Goal: Transaction & Acquisition: Download file/media

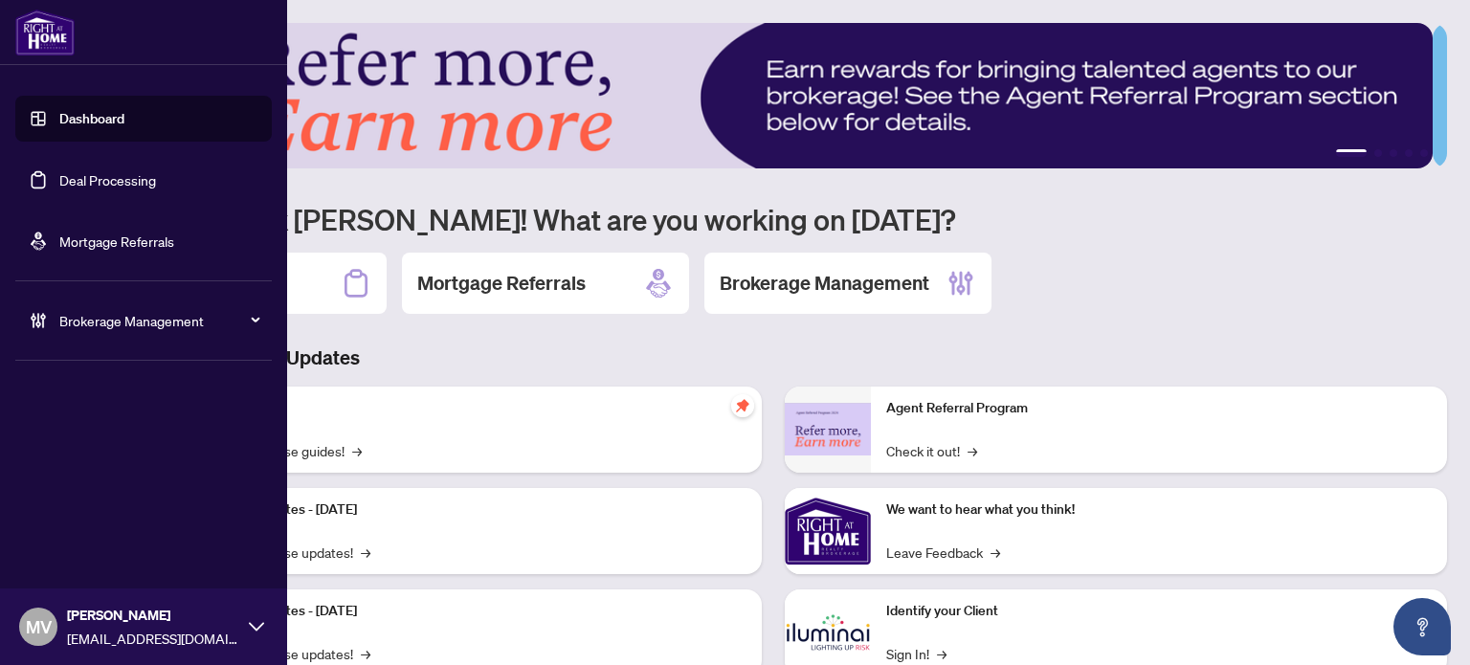
click at [61, 176] on link "Deal Processing" at bounding box center [107, 179] width 97 height 17
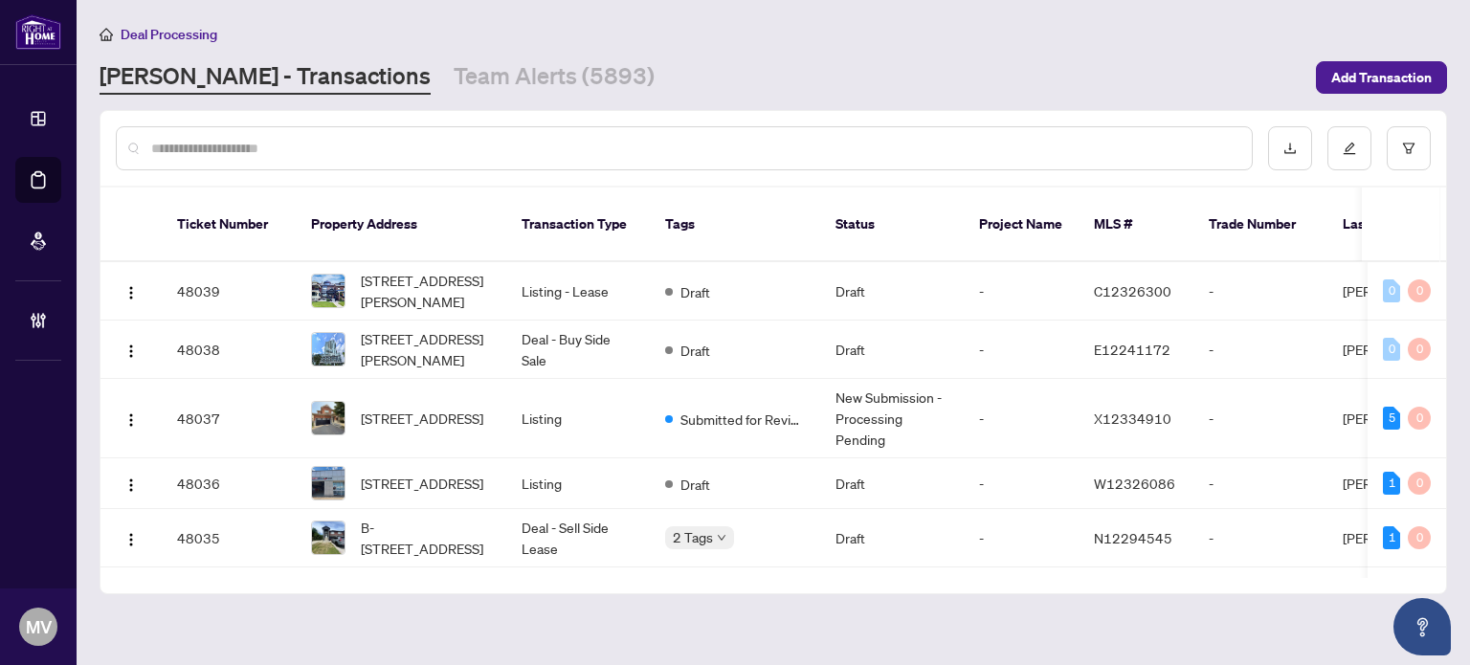
click at [510, 156] on input "text" at bounding box center [694, 148] width 1086 height 21
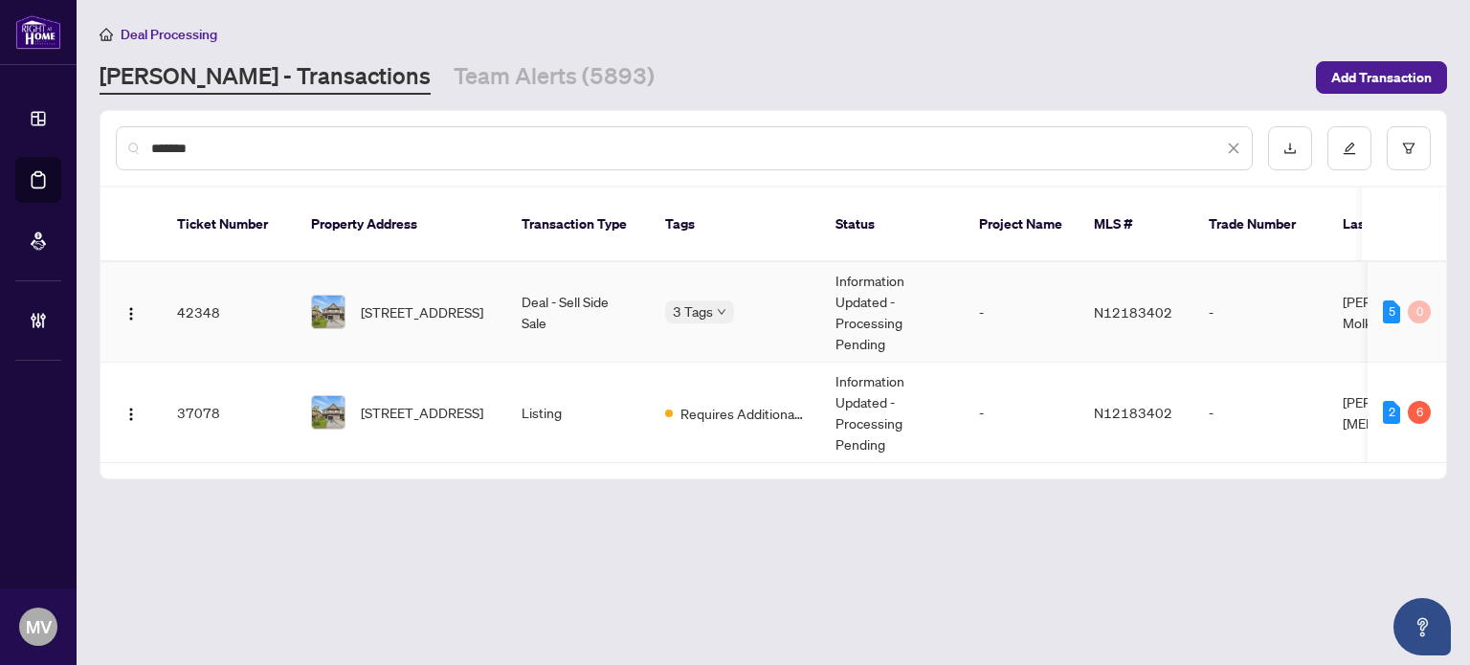
type input "*******"
click at [509, 291] on td "Deal - Sell Side Sale" at bounding box center [578, 312] width 144 height 101
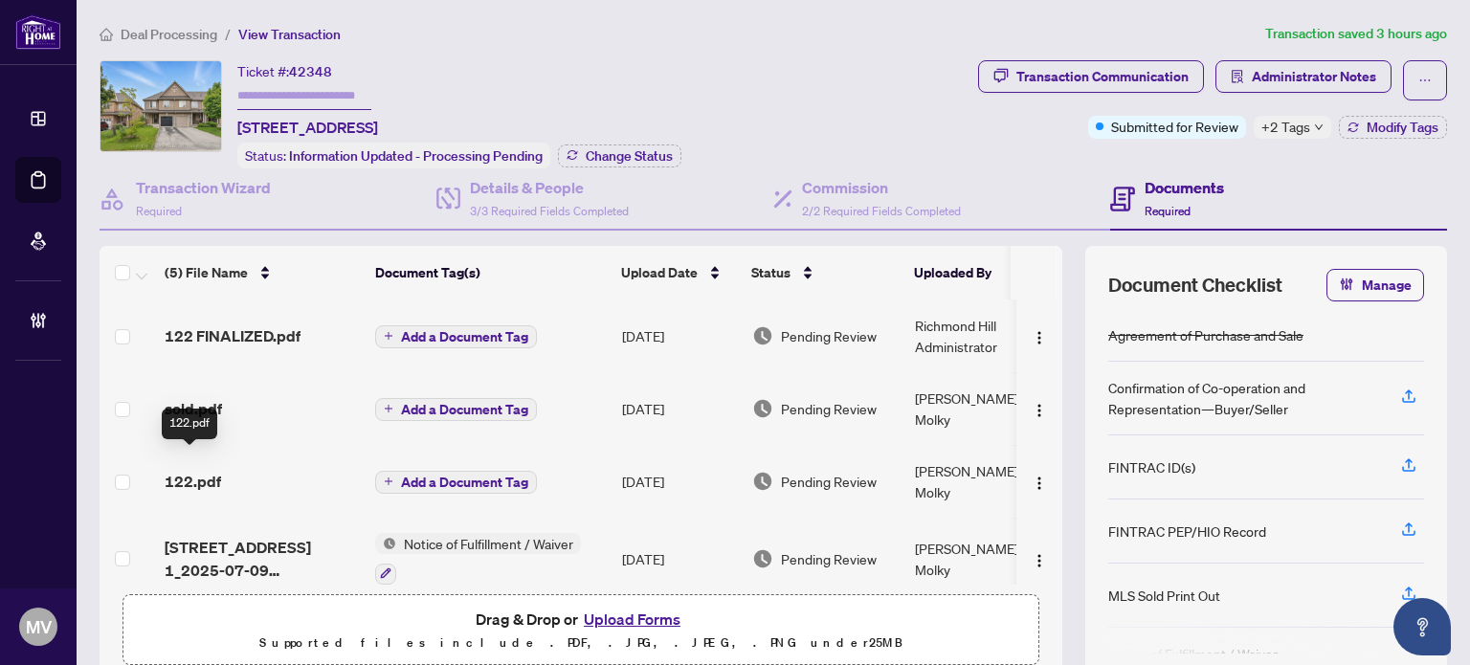
click at [195, 470] on span "122.pdf" at bounding box center [193, 481] width 56 height 23
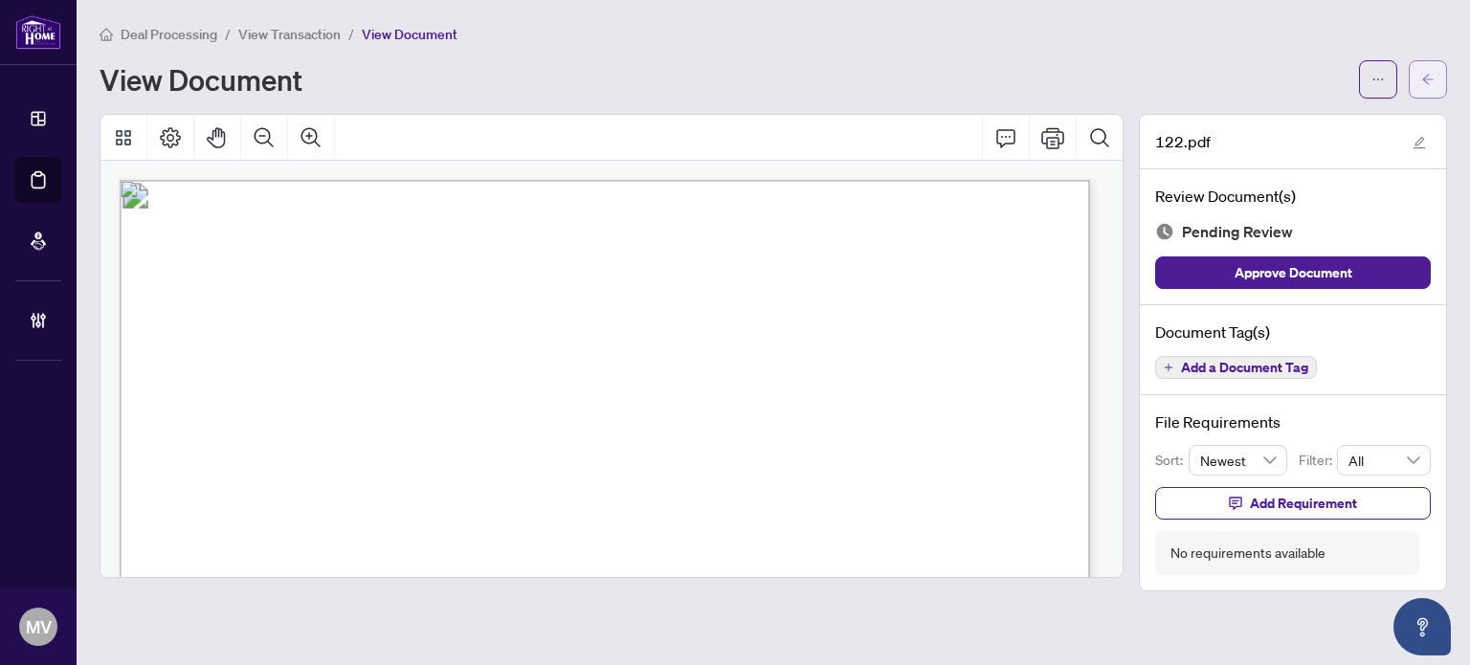
click at [1435, 72] on button "button" at bounding box center [1428, 79] width 38 height 38
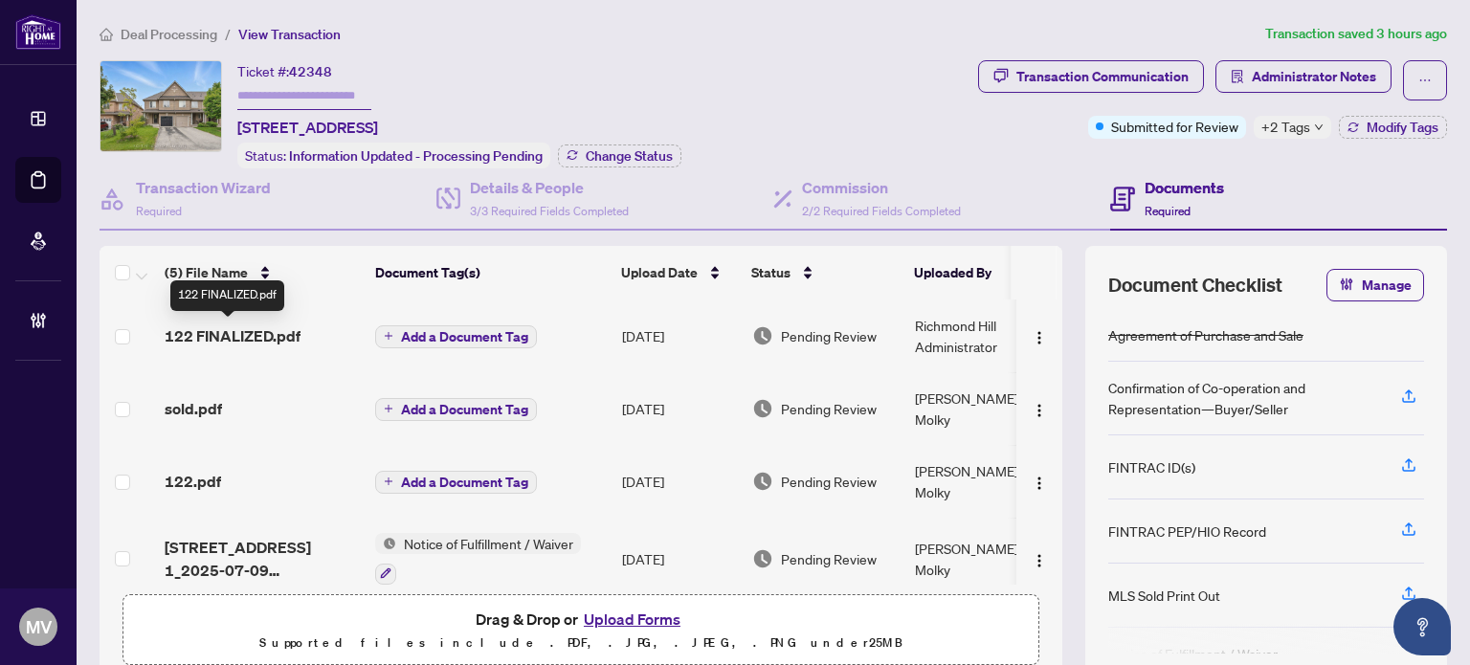
click at [243, 331] on span "122 FINALIZED.pdf" at bounding box center [233, 336] width 136 height 23
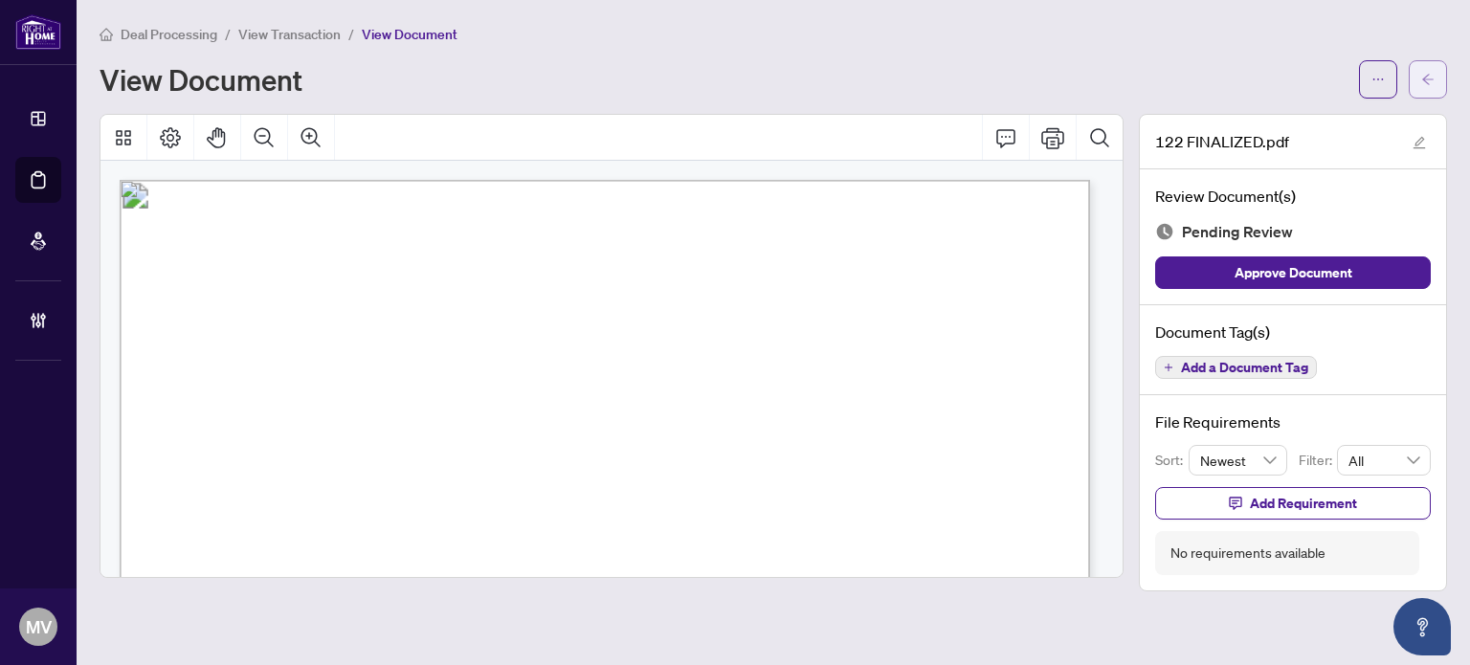
click at [1439, 87] on button "button" at bounding box center [1428, 79] width 38 height 38
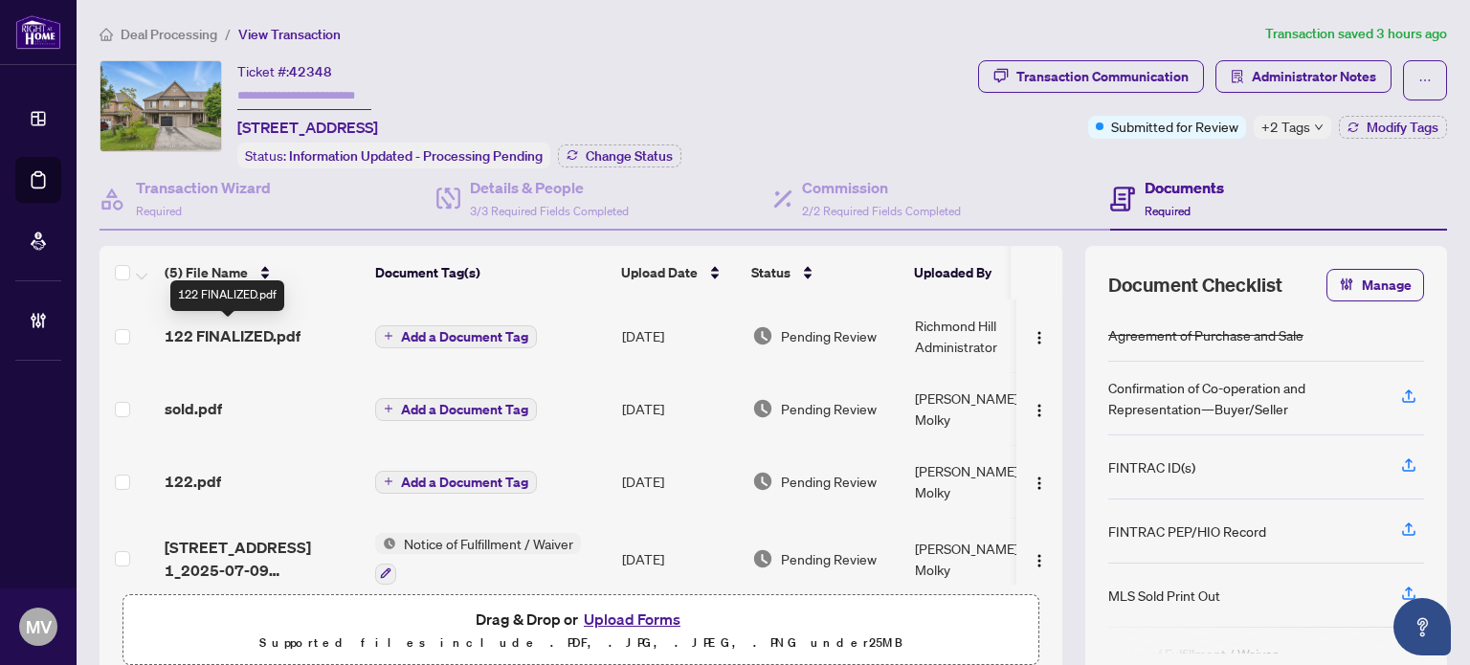
click at [245, 330] on span "122 FINALIZED.pdf" at bounding box center [233, 336] width 136 height 23
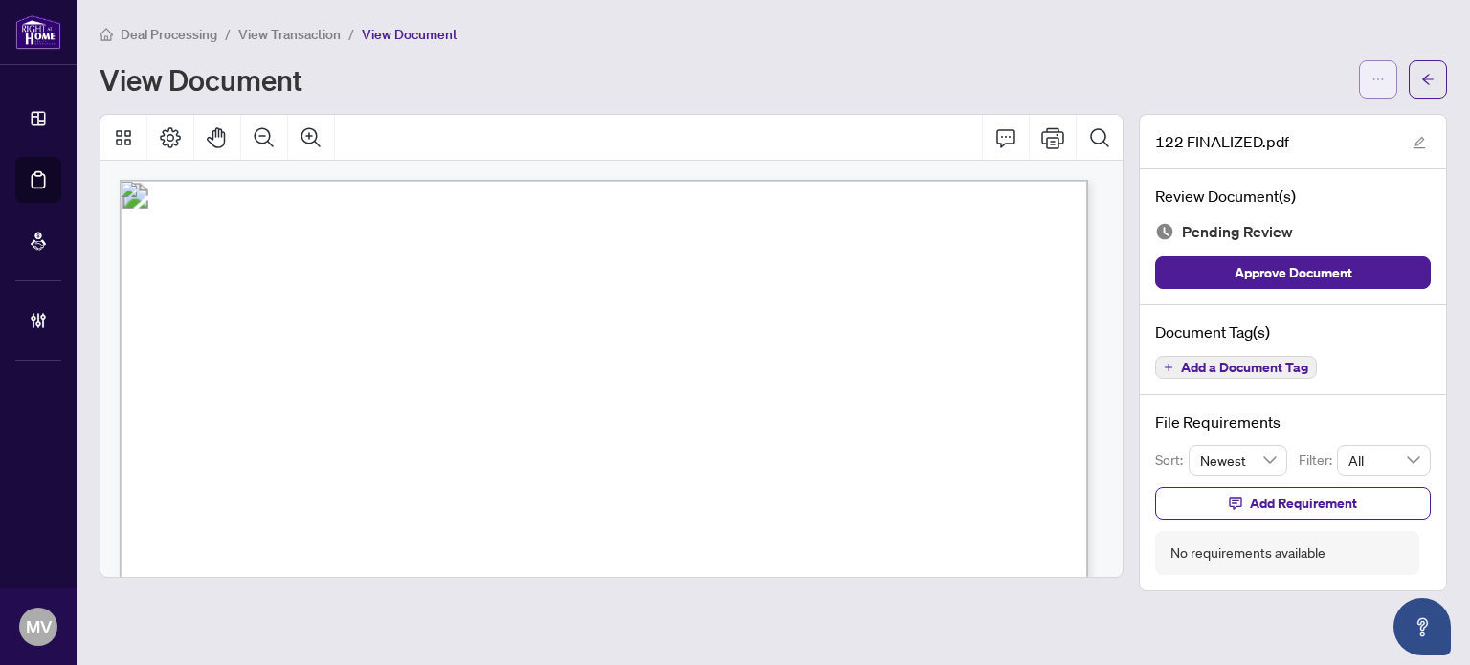
click at [1376, 73] on icon "ellipsis" at bounding box center [1378, 79] width 13 height 13
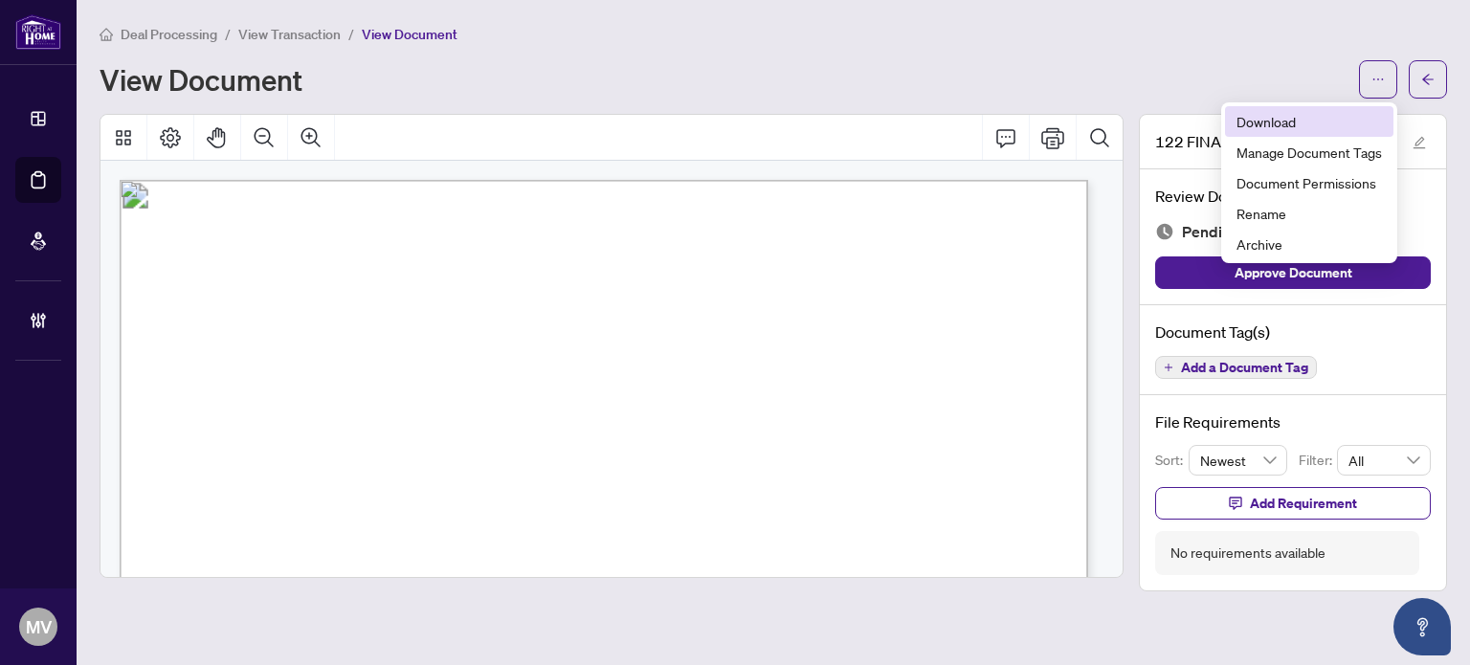
click at [1311, 115] on span "Download" at bounding box center [1310, 121] width 146 height 21
